Goal: Manage account settings

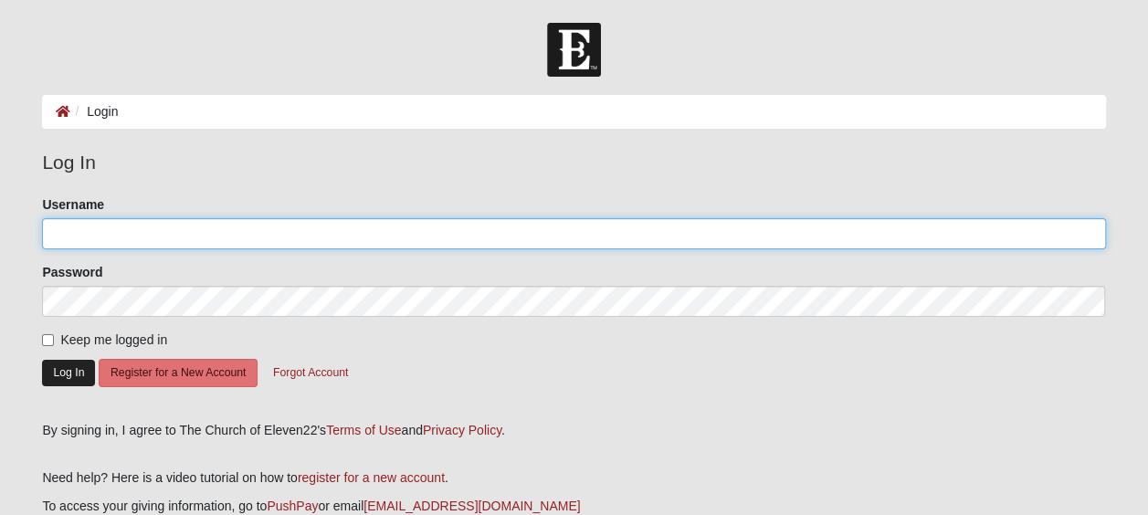
type input "SherryG55"
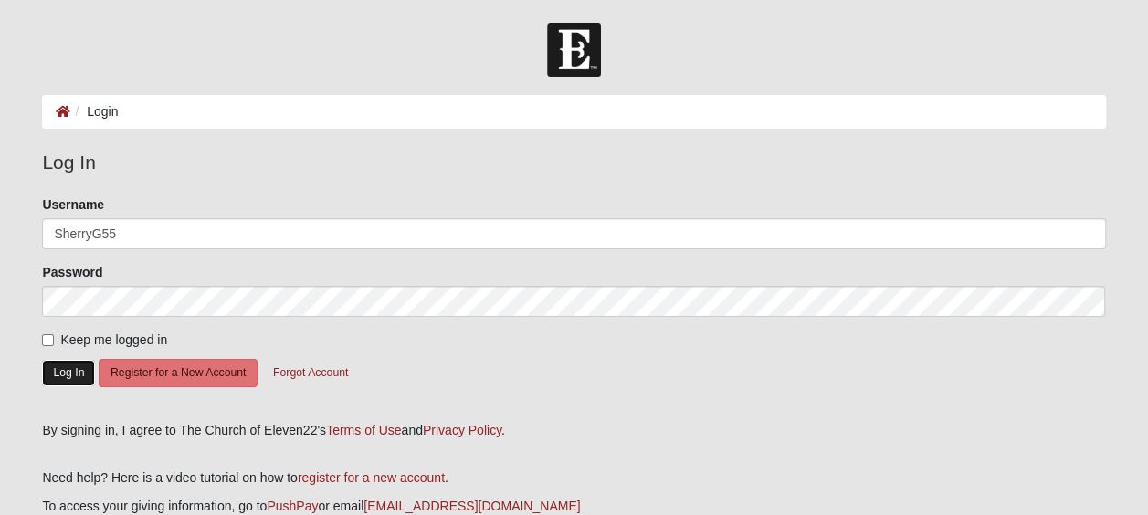
click at [67, 367] on button "Log In" at bounding box center [68, 373] width 53 height 26
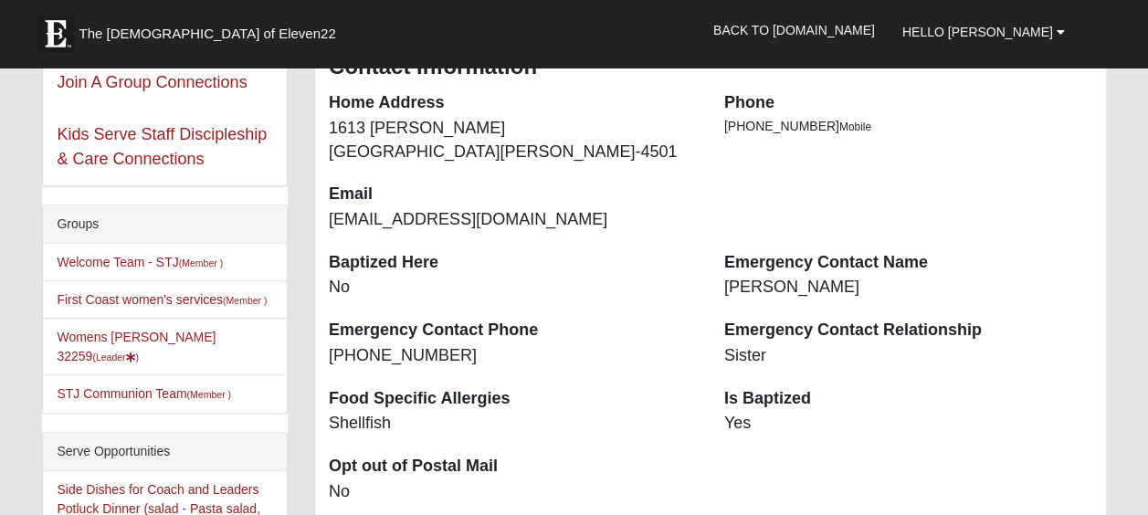
scroll to position [325, 0]
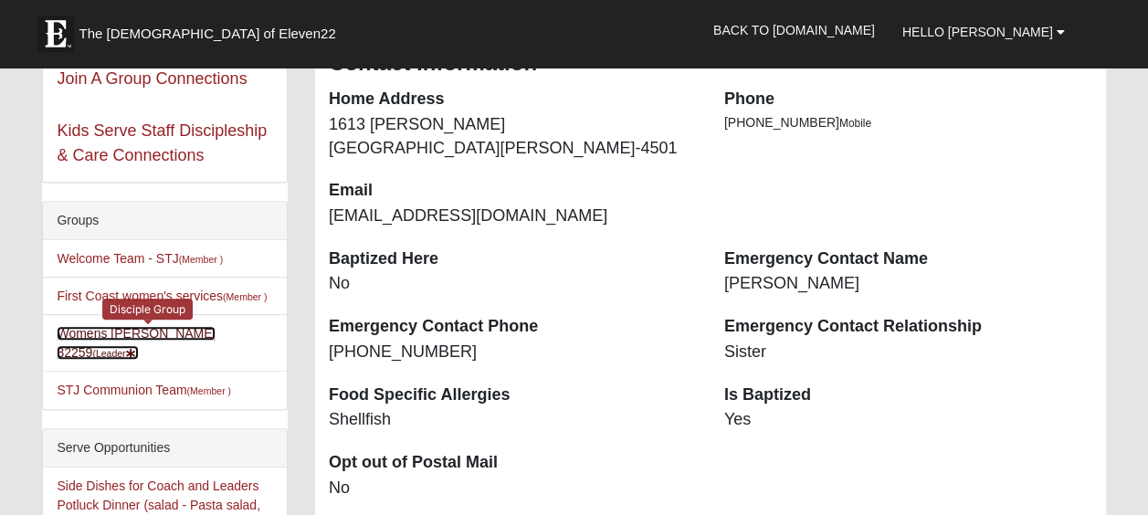
click at [133, 332] on link "Womens Goble 32259 (Leader )" at bounding box center [136, 343] width 159 height 34
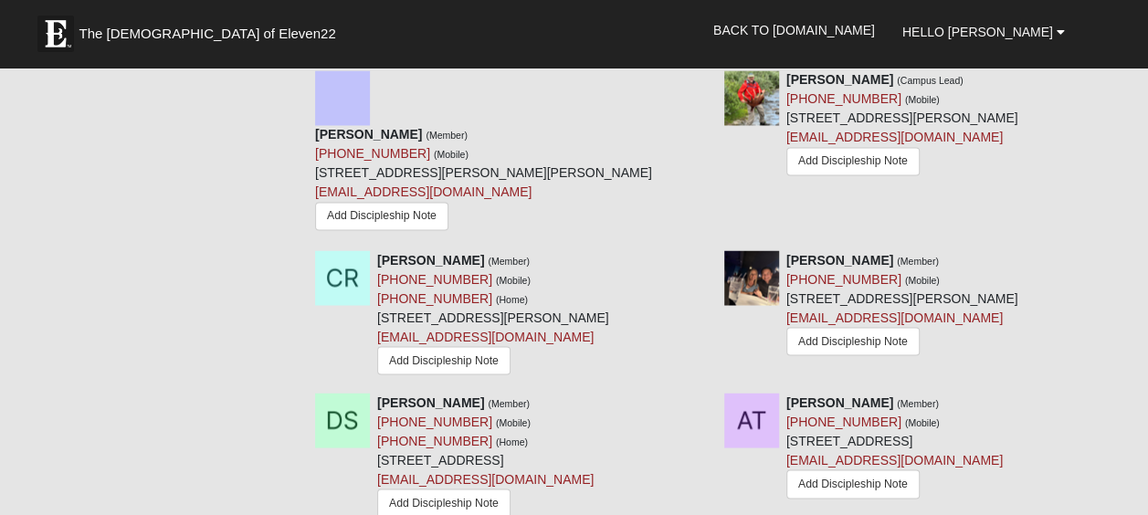
scroll to position [1499, 0]
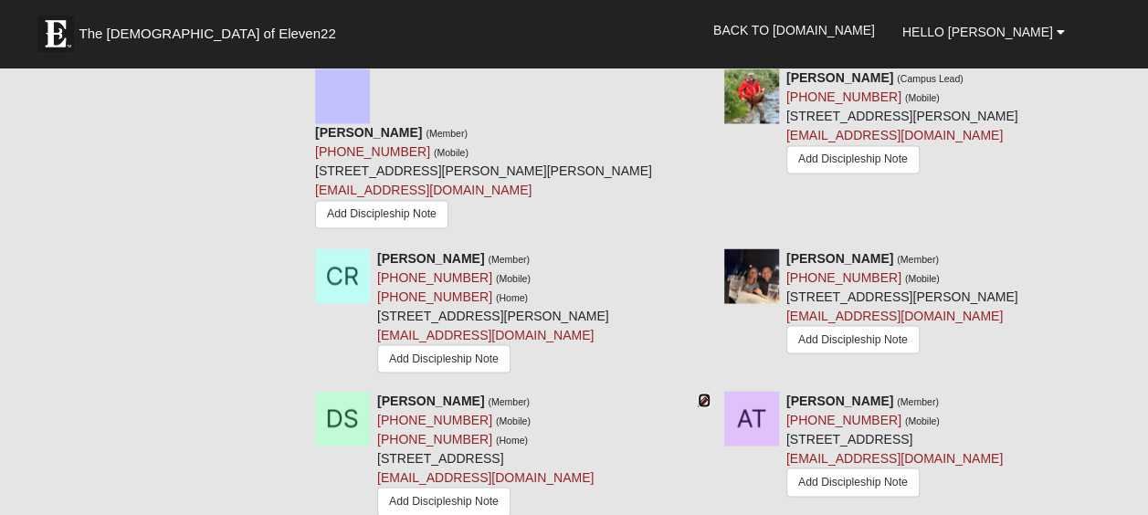
click at [698, 394] on icon at bounding box center [704, 400] width 13 height 13
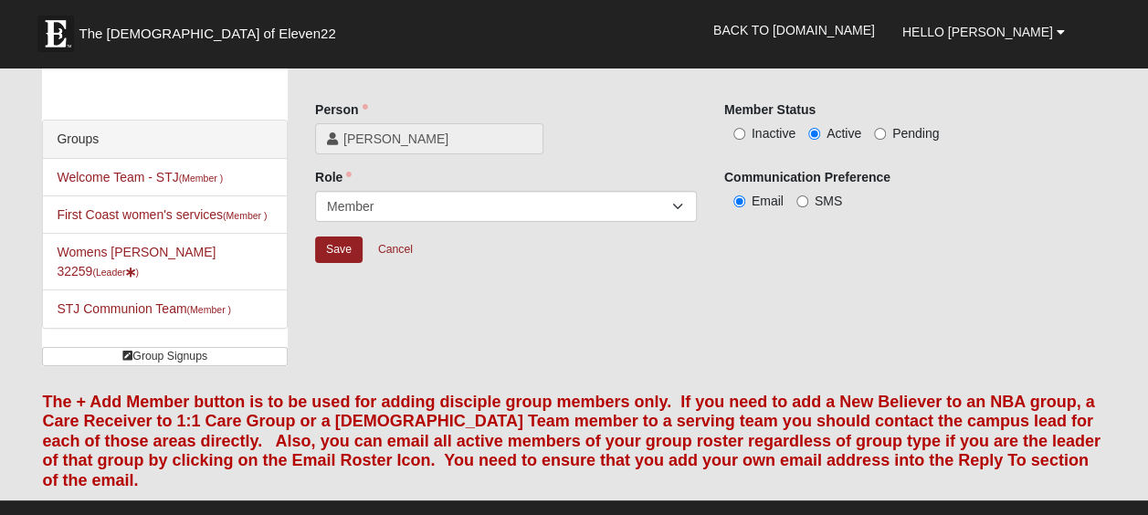
scroll to position [51, 0]
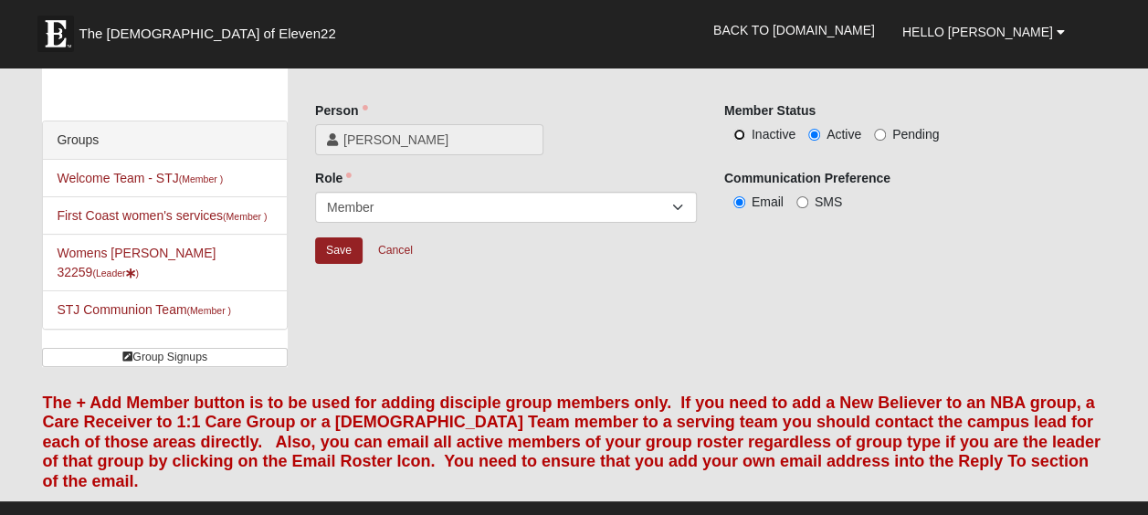
click at [739, 133] on input "Inactive" at bounding box center [739, 135] width 12 height 12
radio input "true"
click at [341, 256] on input "Save" at bounding box center [338, 250] width 47 height 26
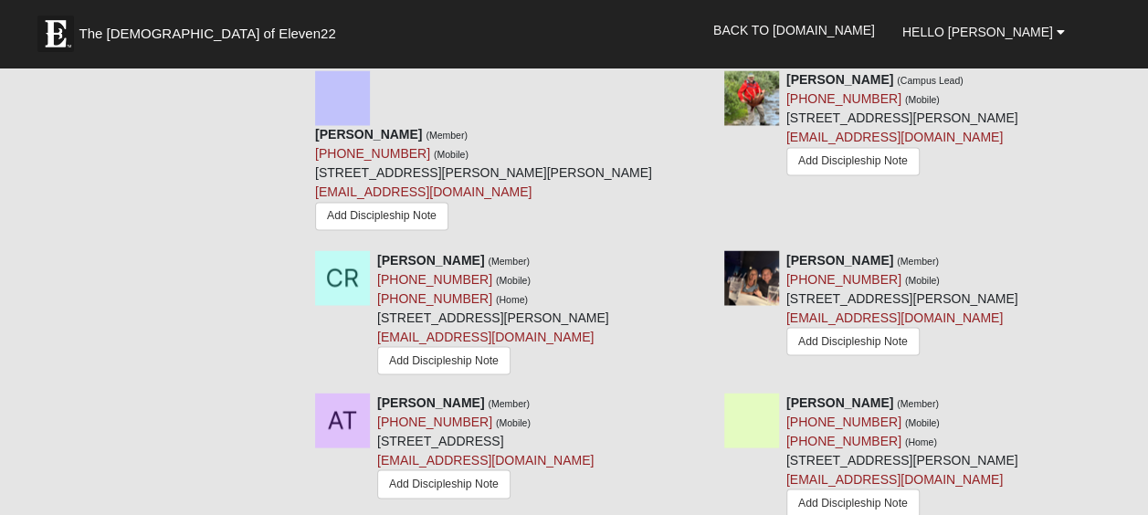
scroll to position [1501, 0]
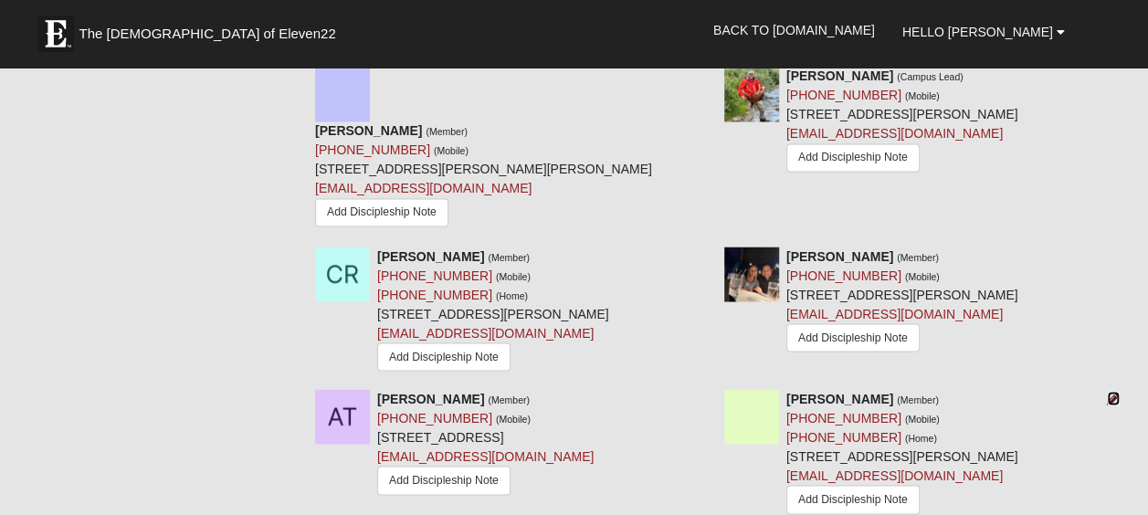
click at [1111, 392] on icon at bounding box center [1113, 398] width 13 height 13
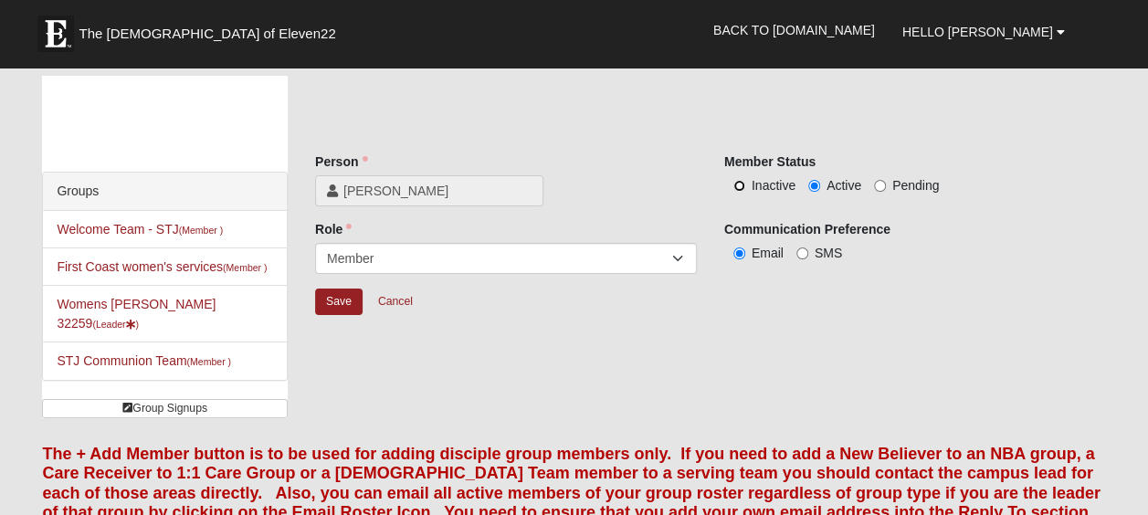
click at [736, 186] on input "Inactive" at bounding box center [739, 186] width 12 height 12
radio input "true"
click at [331, 303] on input "Save" at bounding box center [338, 302] width 47 height 26
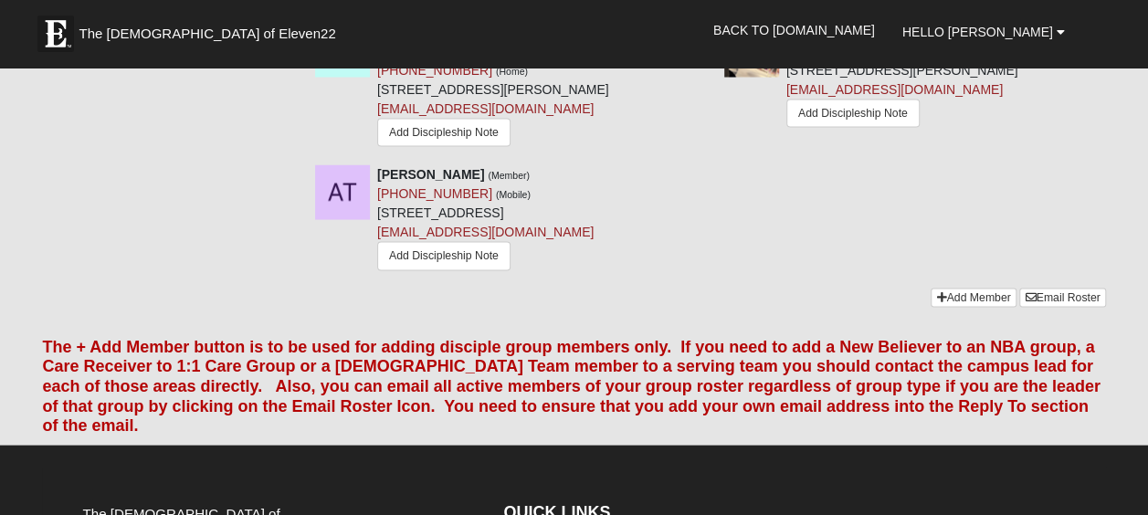
scroll to position [1725, 0]
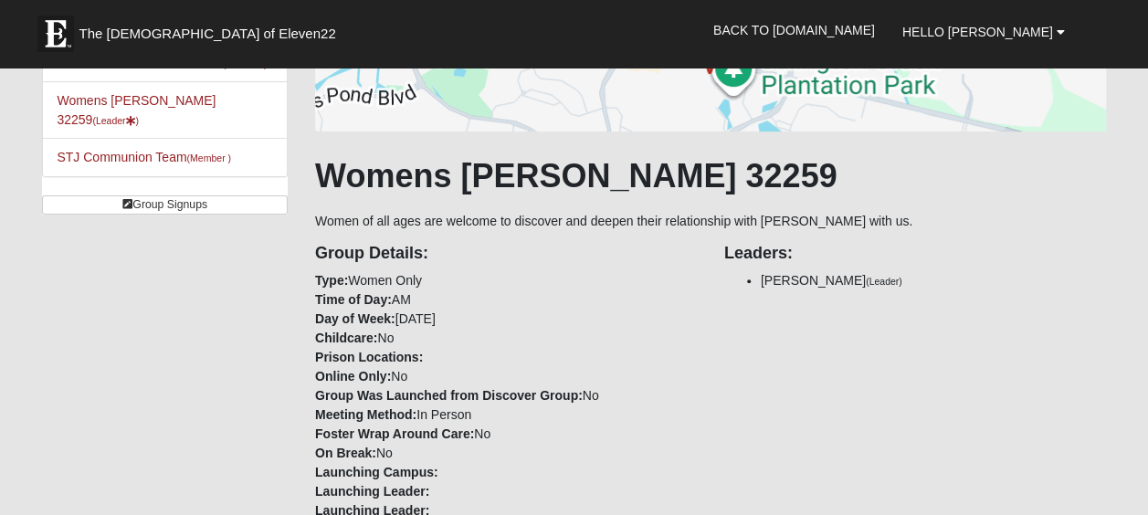
click at [754, 356] on div "Group Details: Type: Women Only Time of Day: AM Day of Week: [DATE] Childcare: …" at bounding box center [710, 395] width 818 height 328
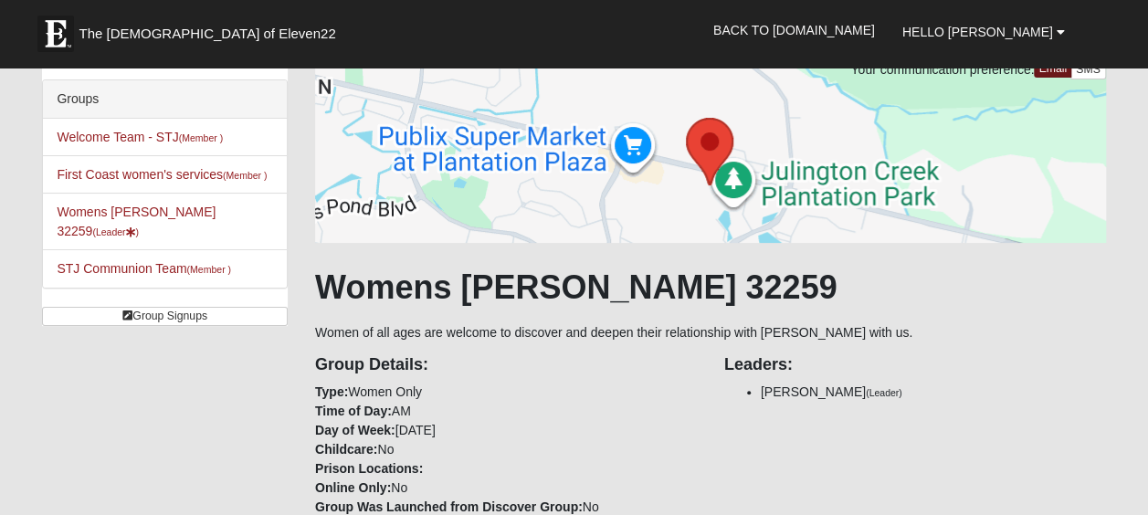
scroll to position [0, 0]
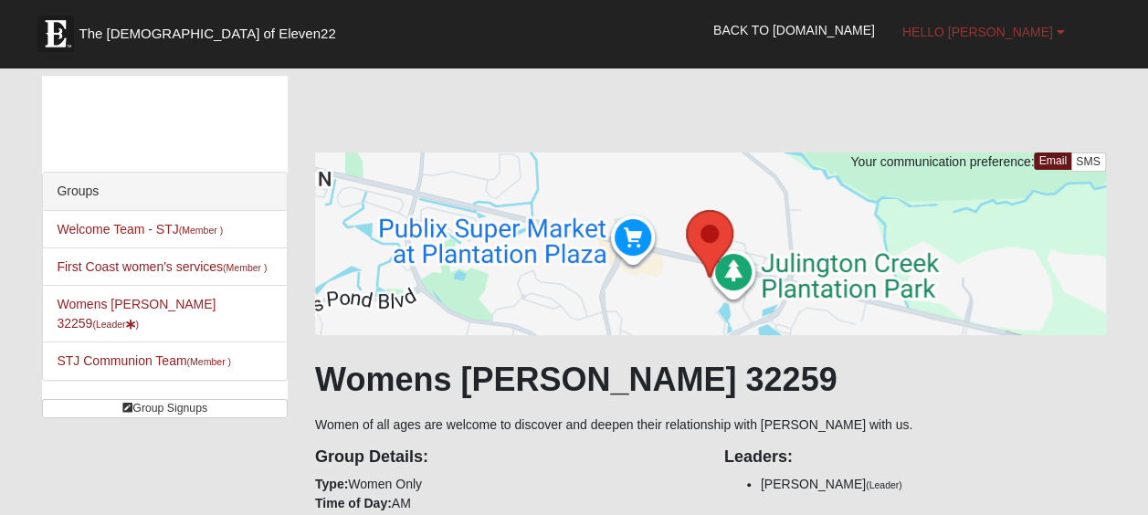
click at [988, 41] on link "Hello [PERSON_NAME]" at bounding box center [984, 32] width 190 height 46
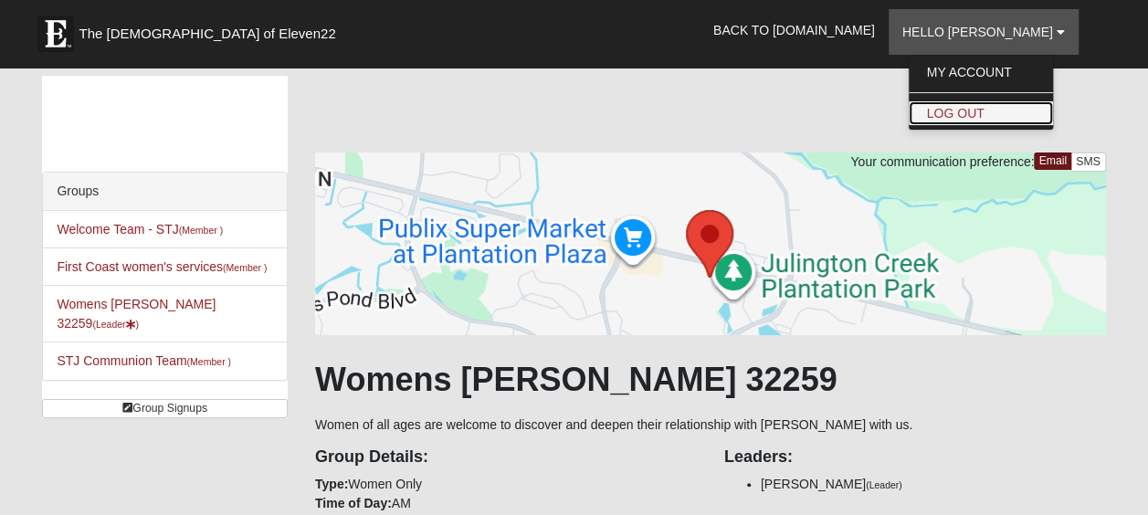
click at [983, 104] on link "Log Out" at bounding box center [981, 113] width 144 height 24
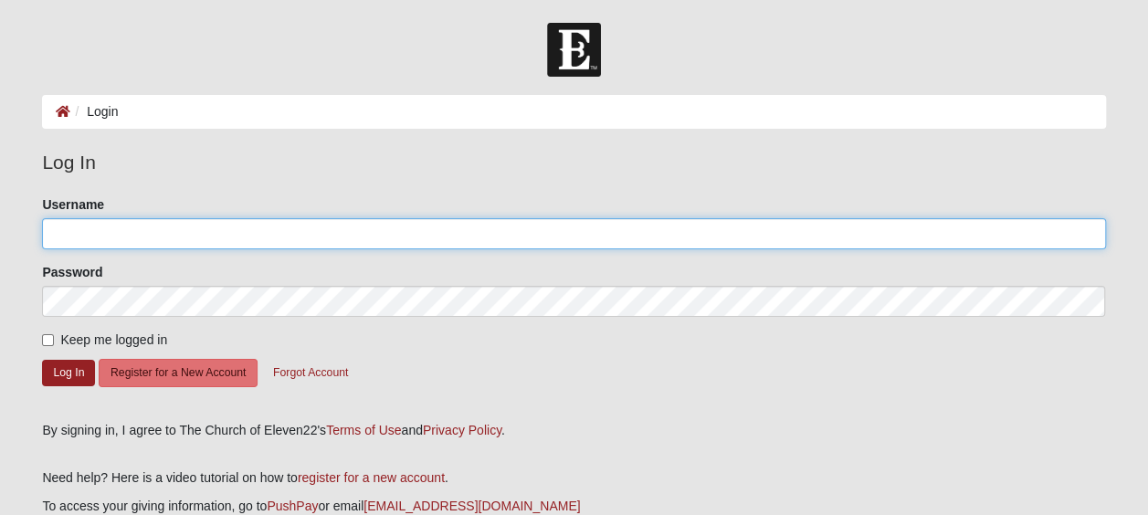
type input "SherryG55"
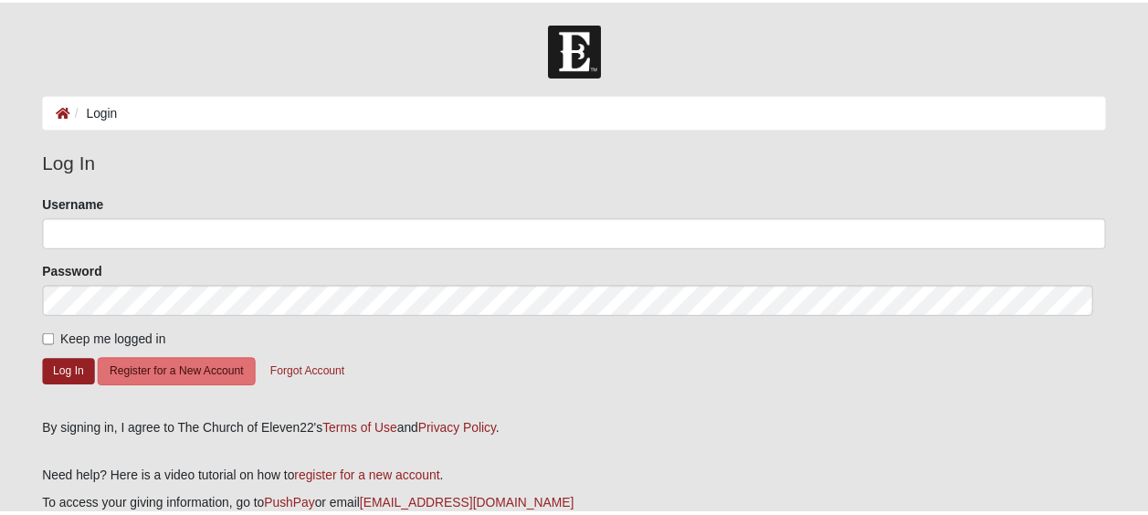
scroll to position [35, 0]
